Goal: Task Accomplishment & Management: Manage account settings

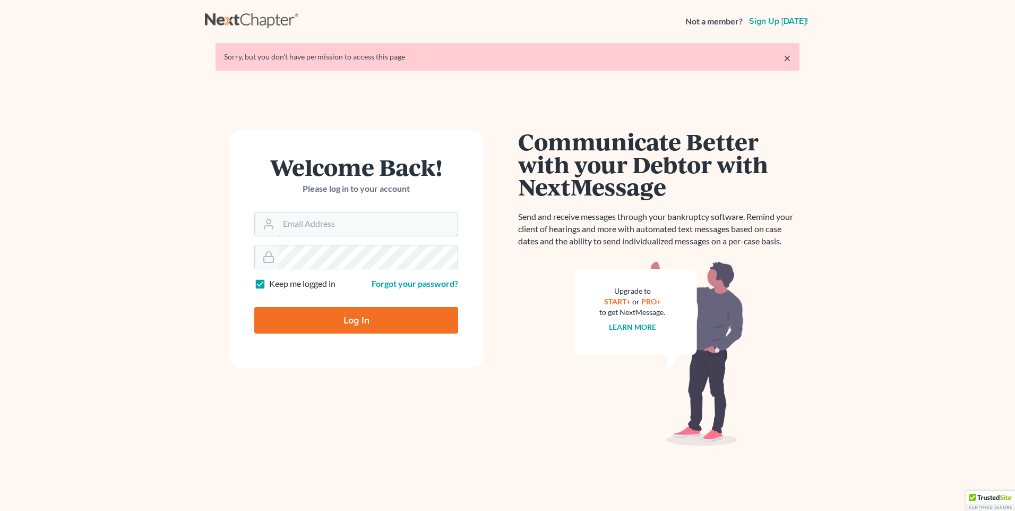
type input "[PERSON_NAME][EMAIL_ADDRESS][DOMAIN_NAME]"
click at [355, 320] on input "Log In" at bounding box center [356, 320] width 204 height 27
type input "Thinking..."
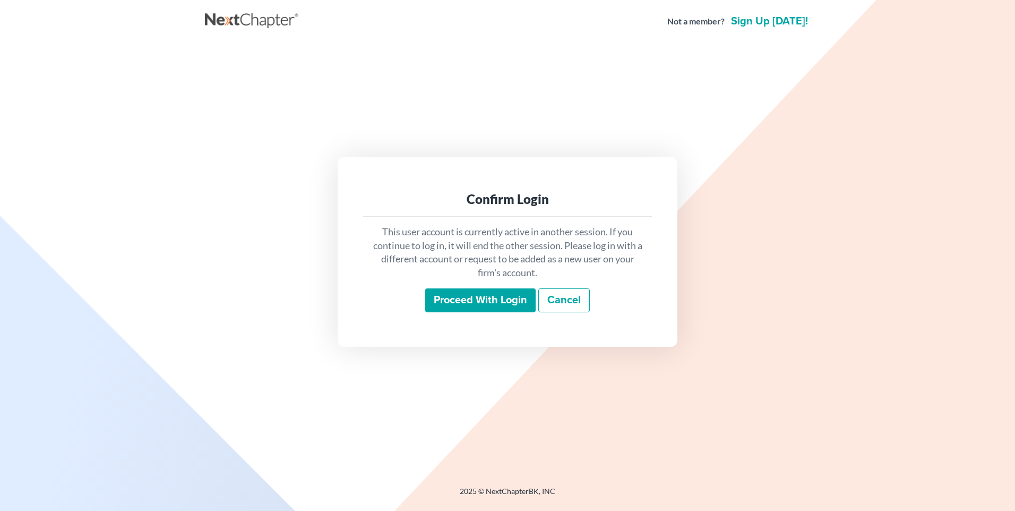
click at [485, 296] on input "Proceed with login" at bounding box center [480, 300] width 110 height 24
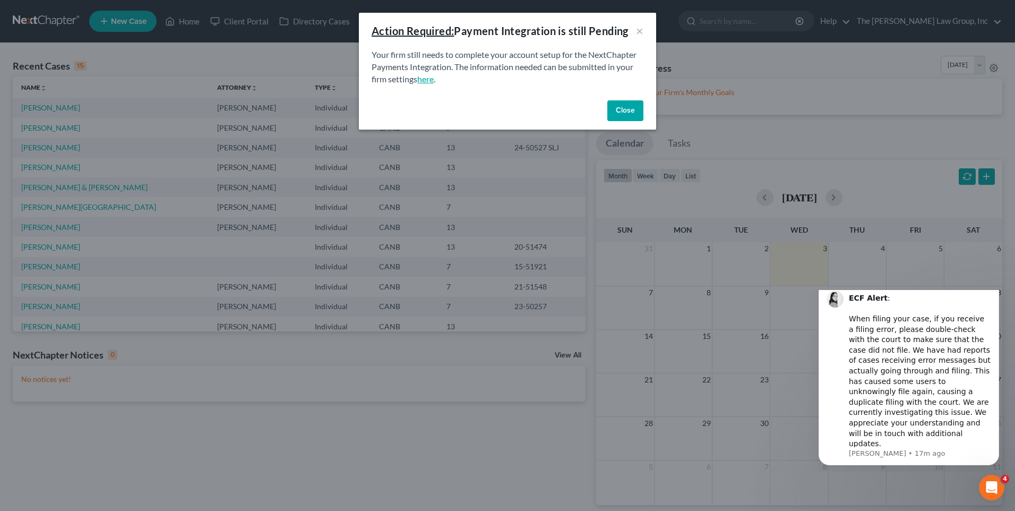
click at [427, 82] on link "here" at bounding box center [425, 79] width 16 height 10
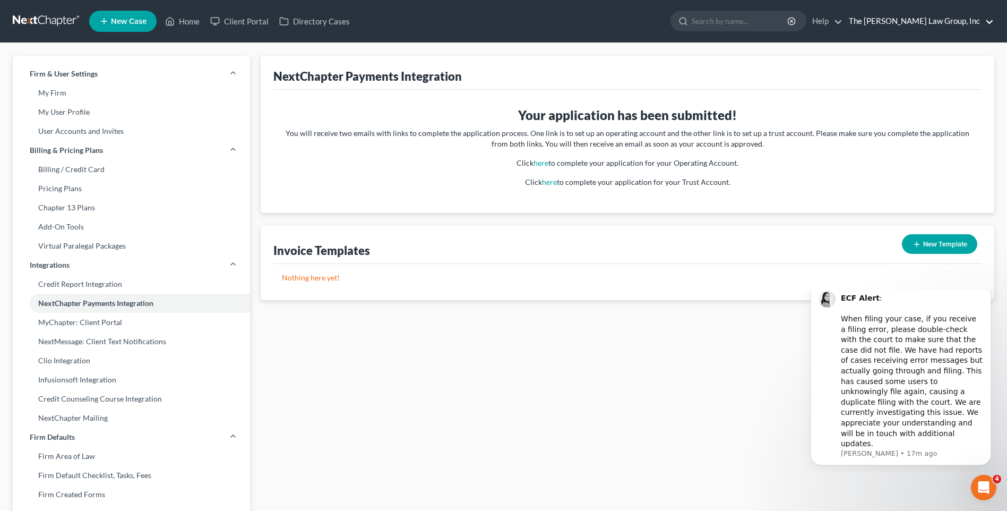
click at [935, 30] on link "The [PERSON_NAME] Law Group, Inc" at bounding box center [918, 21] width 150 height 19
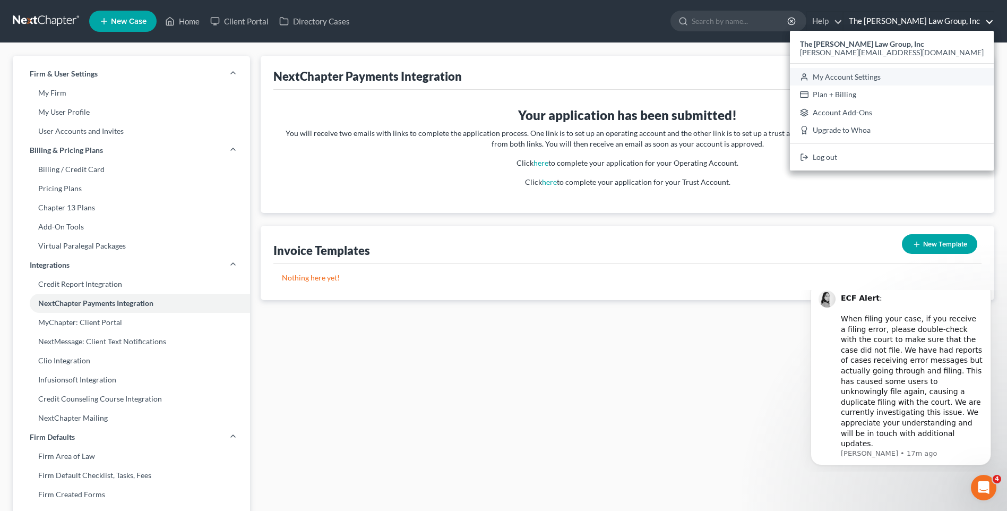
click at [928, 72] on link "My Account Settings" at bounding box center [892, 77] width 204 height 18
select select "29"
select select "4"
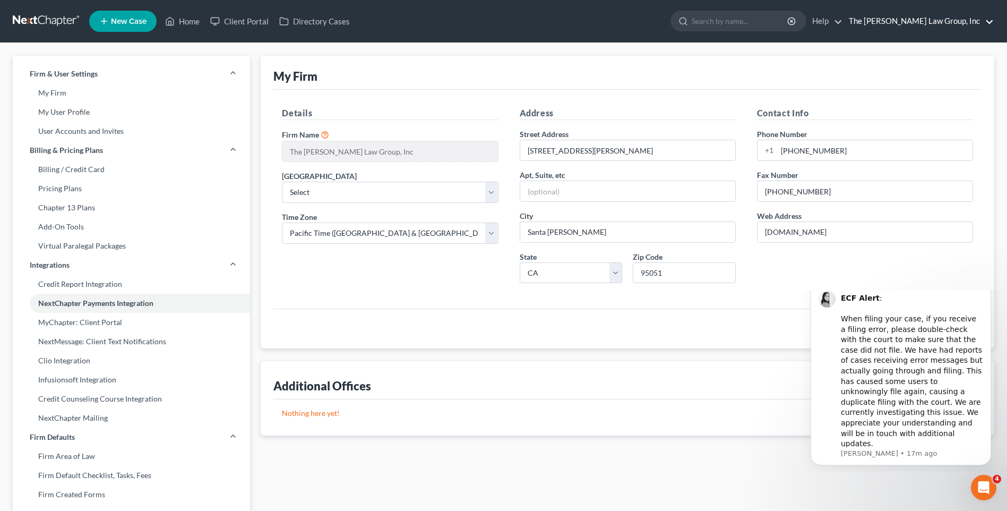
click at [986, 26] on link "The [PERSON_NAME] Law Group, Inc" at bounding box center [918, 21] width 150 height 19
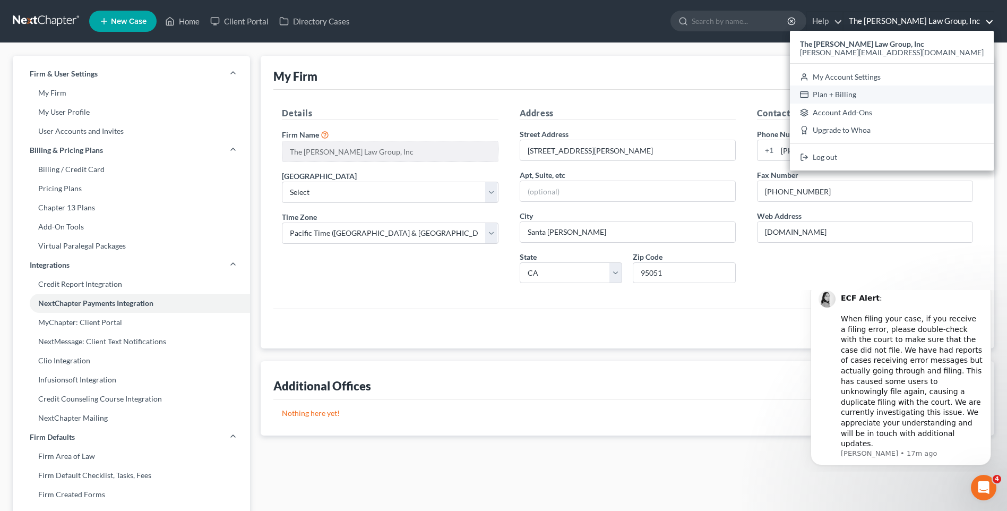
click at [936, 91] on link "Plan + Billing" at bounding box center [892, 94] width 204 height 18
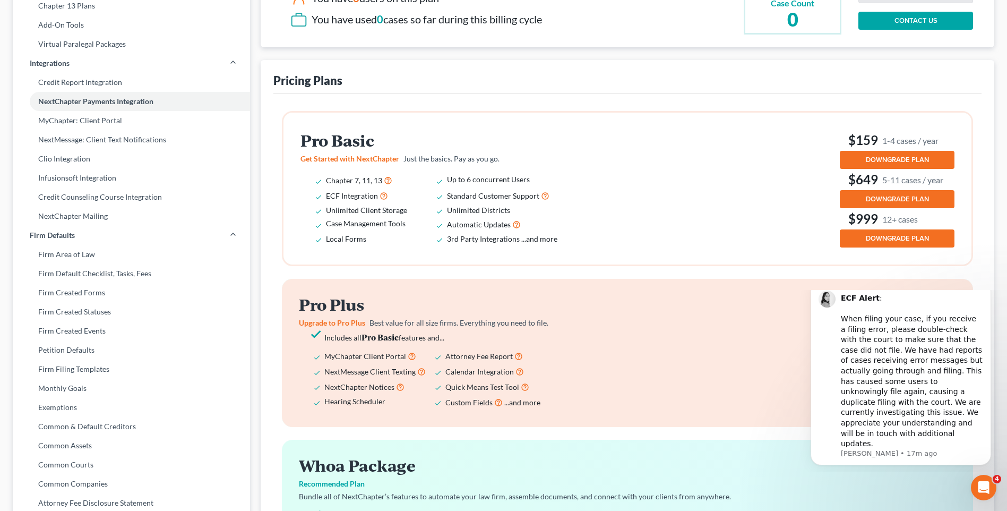
scroll to position [203, 0]
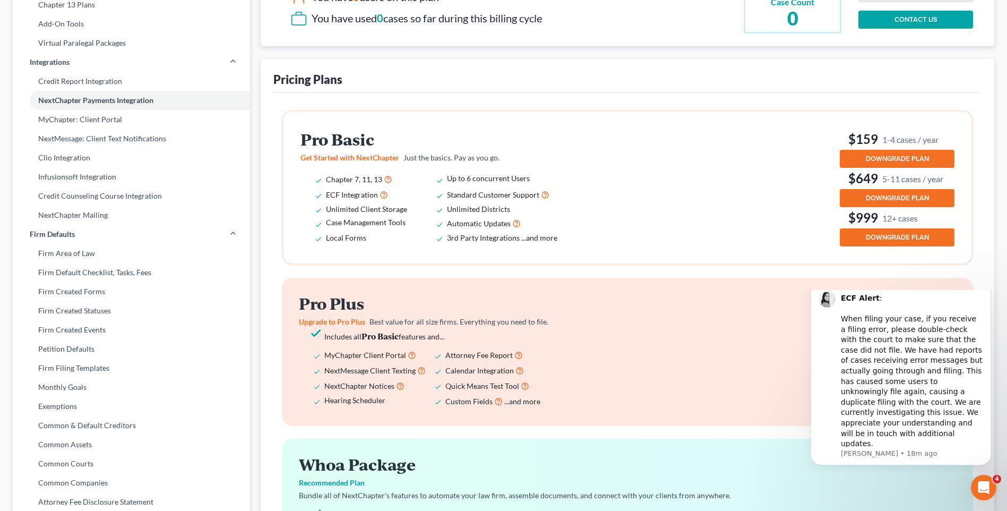
click at [890, 162] on span "DOWNGRADE PLAN" at bounding box center [897, 158] width 63 height 8
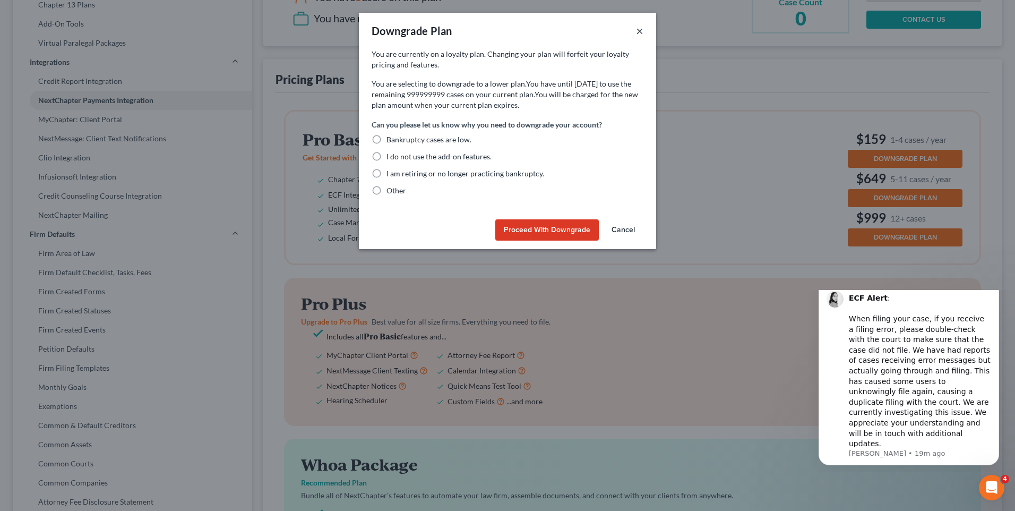
click at [641, 31] on button "×" at bounding box center [639, 30] width 7 height 13
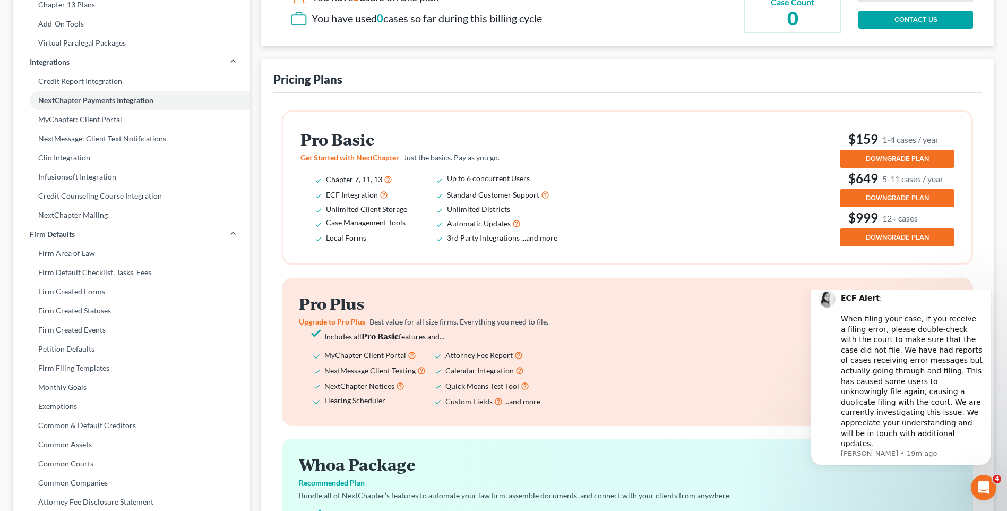
click at [858, 196] on button "DOWNGRADE PLAN" at bounding box center [897, 198] width 115 height 18
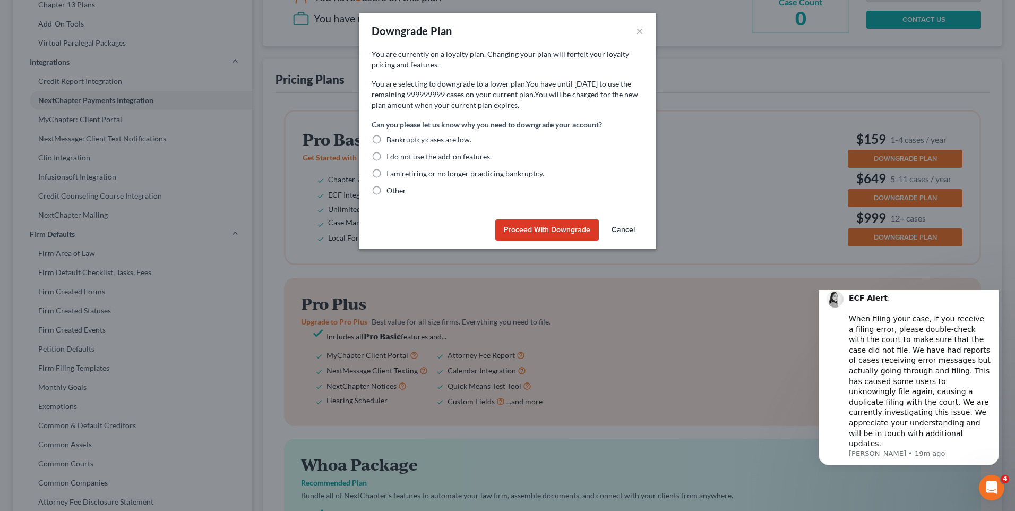
click at [386, 141] on label "Bankruptcy cases are low." at bounding box center [428, 139] width 85 height 11
click at [391, 141] on input "Bankruptcy cases are low." at bounding box center [394, 137] width 7 height 7
radio input "true"
click at [523, 232] on button "Proceed with Downgrade" at bounding box center [547, 229] width 104 height 21
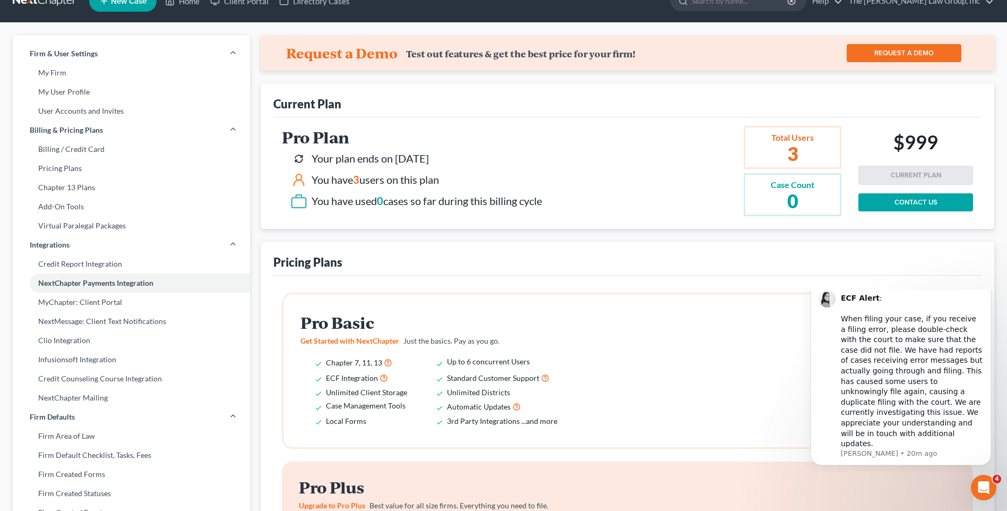
scroll to position [0, 0]
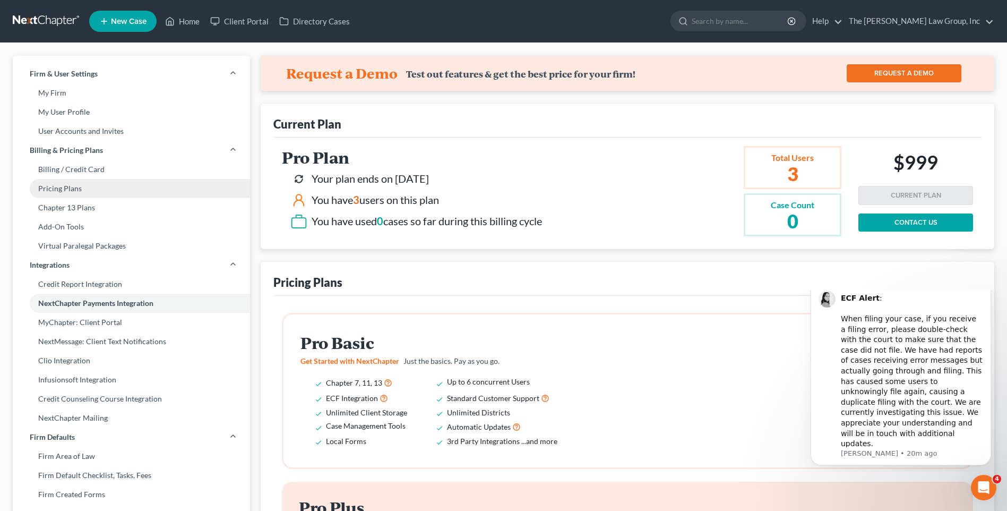
click at [60, 190] on link "Pricing Plans" at bounding box center [131, 188] width 237 height 19
click at [945, 26] on link "The [PERSON_NAME] Law Group, Inc" at bounding box center [918, 21] width 150 height 19
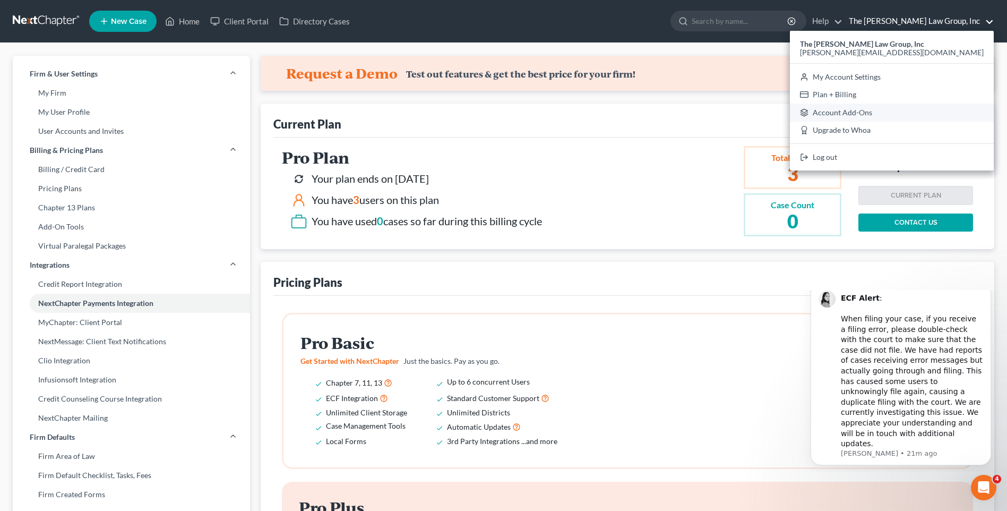
click at [934, 115] on link "Account Add-Ons" at bounding box center [892, 113] width 204 height 18
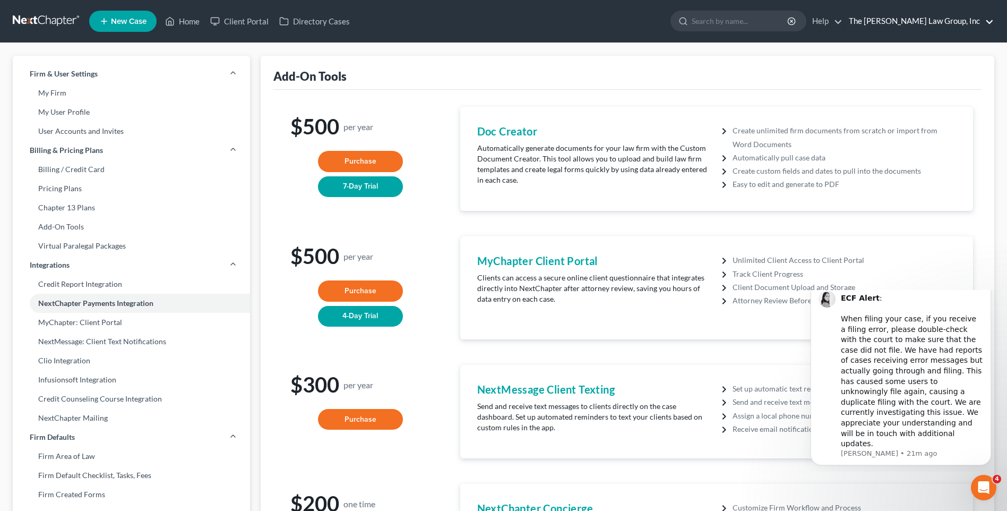
click at [909, 23] on link "The [PERSON_NAME] Law Group, Inc" at bounding box center [918, 21] width 150 height 19
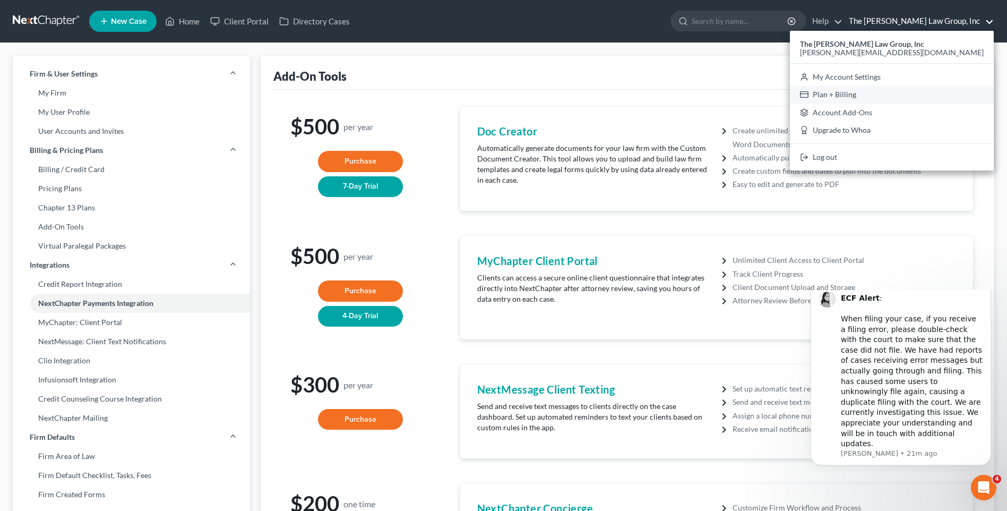
click at [911, 93] on link "Plan + Billing" at bounding box center [892, 94] width 204 height 18
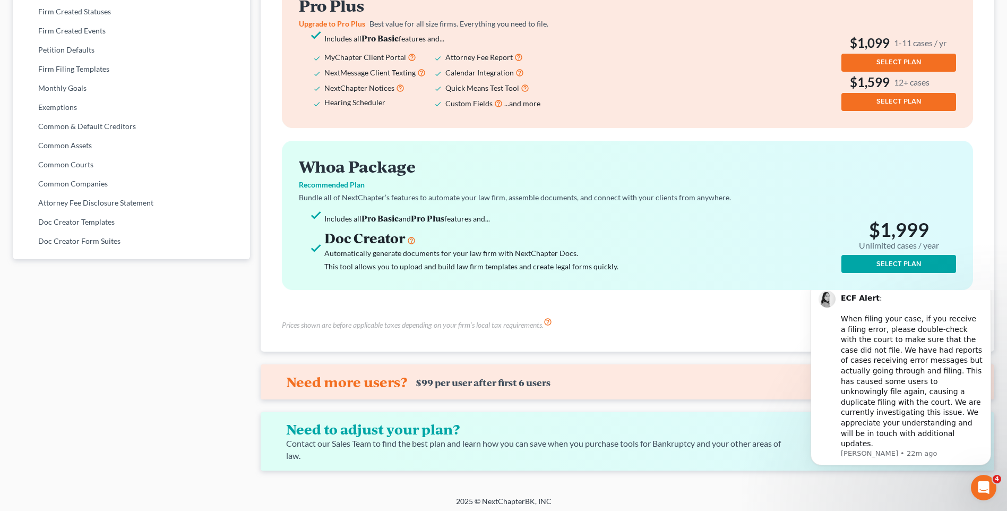
scroll to position [506, 0]
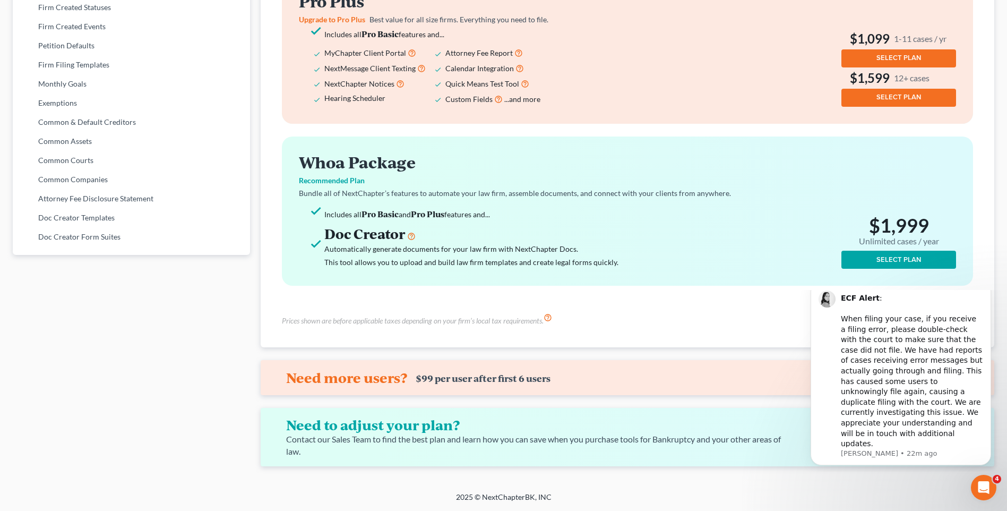
drag, startPoint x: 1010, startPoint y: 187, endPoint x: 206, endPoint y: 16, distance: 821.1
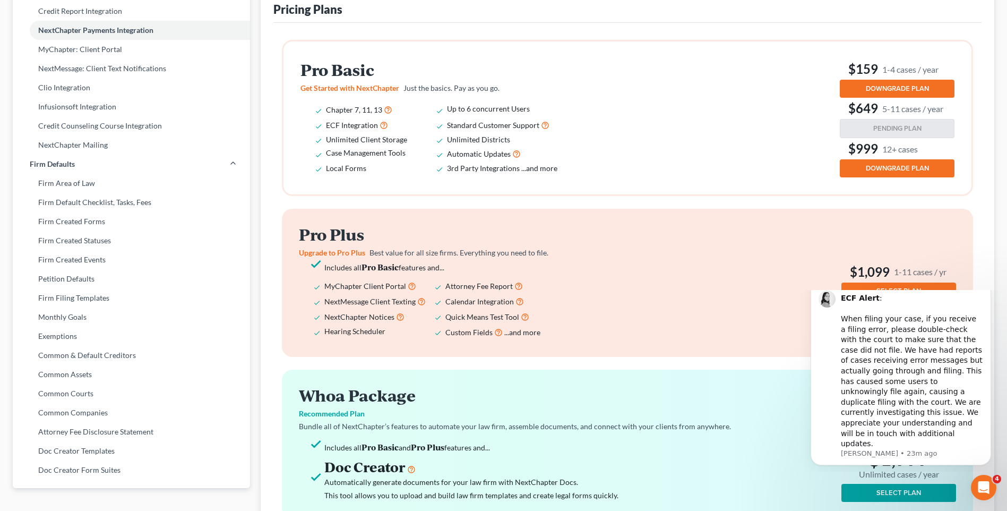
scroll to position [266, 0]
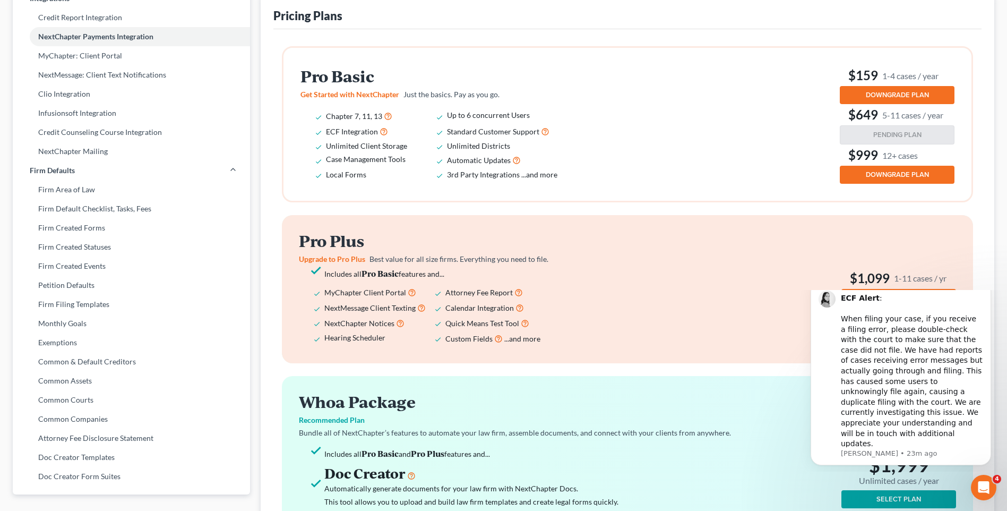
click at [906, 176] on span "DOWNGRADE PLAN" at bounding box center [897, 174] width 63 height 8
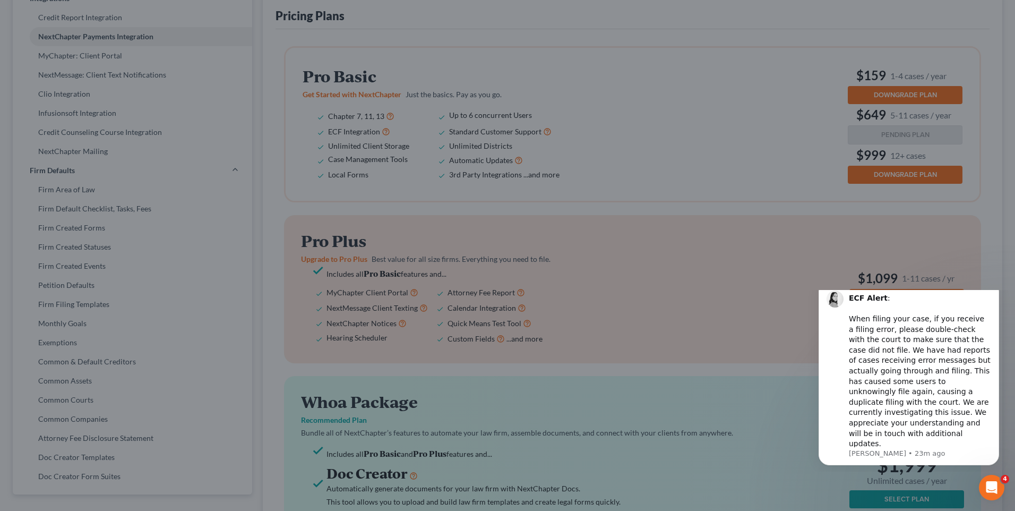
click at [739, 176] on div "Downgrade Plan × You are currently on a loyalty plan. Changing your plan will f…" at bounding box center [507, 255] width 1015 height 511
